Goal: Information Seeking & Learning: Find specific page/section

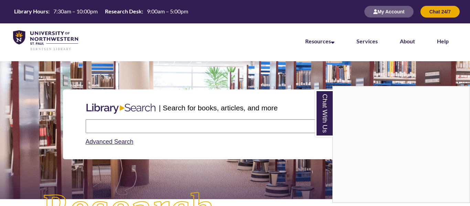
click at [173, 123] on div "Chat With Us" at bounding box center [235, 103] width 470 height 206
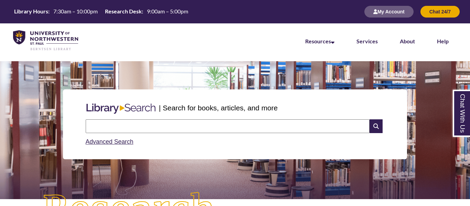
click at [177, 129] on input "text" at bounding box center [228, 126] width 284 height 14
type input "**********"
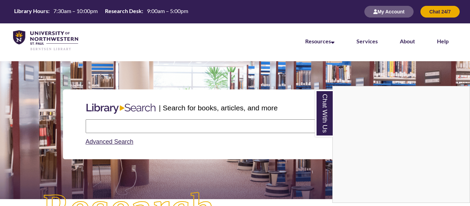
click at [157, 127] on div "Chat With Us" at bounding box center [235, 103] width 470 height 206
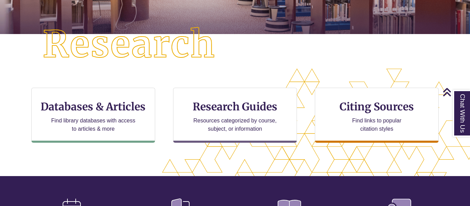
scroll to position [166, 0]
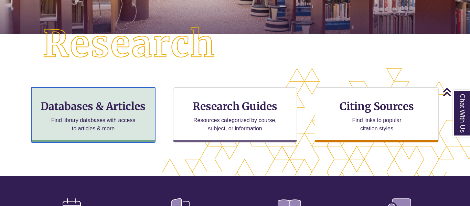
click at [115, 130] on p "Find library databases with access to articles & more" at bounding box center [94, 124] width 90 height 17
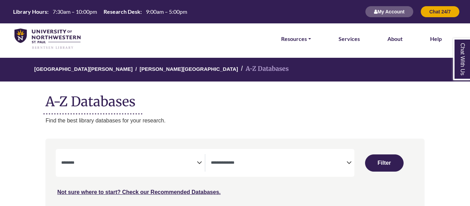
select select "Database Subject Filter"
select select "Database Types Filter"
select select "Database Subject Filter"
select select "Database Types Filter"
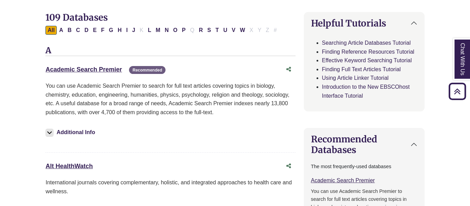
scroll to position [218, 0]
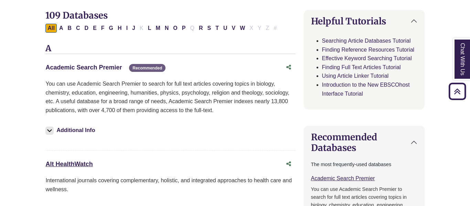
click at [94, 68] on link "Academic Search Premier This link opens in a new window" at bounding box center [83, 67] width 76 height 7
